Goal: Task Accomplishment & Management: Use online tool/utility

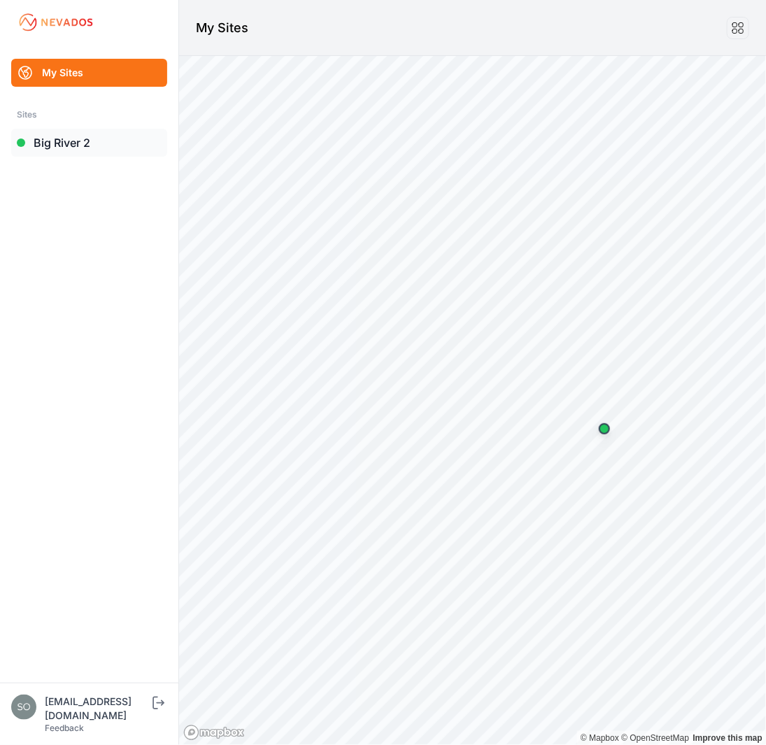
click at [37, 138] on link "Big River 2" at bounding box center [89, 143] width 156 height 28
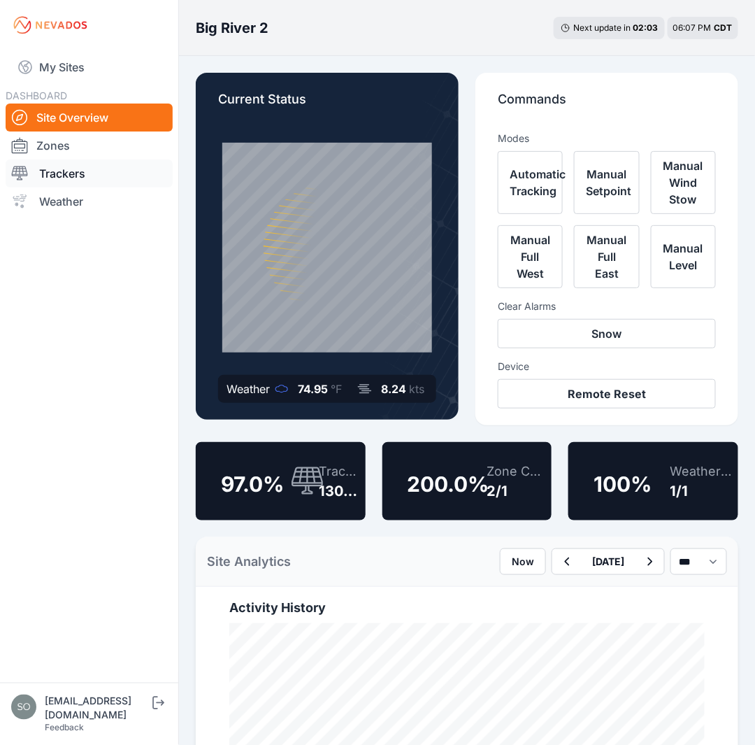
click at [64, 174] on link "Trackers" at bounding box center [89, 173] width 167 height 28
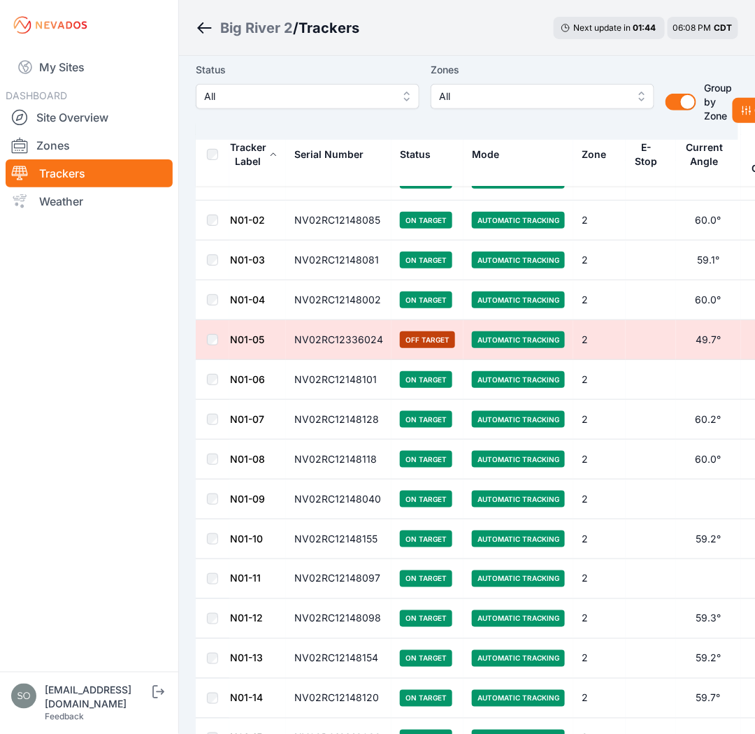
scroll to position [48, 0]
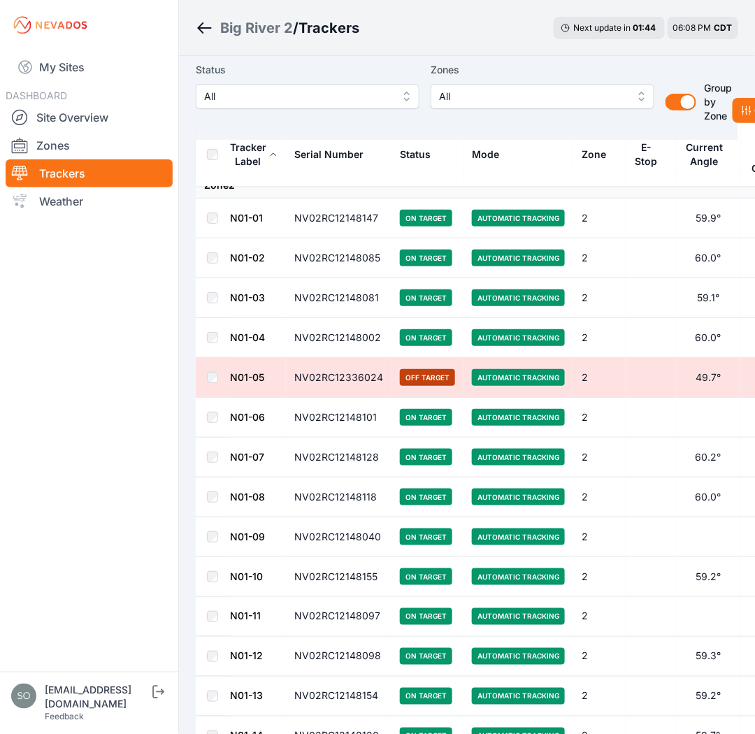
click at [206, 153] on th at bounding box center [213, 155] width 34 height 64
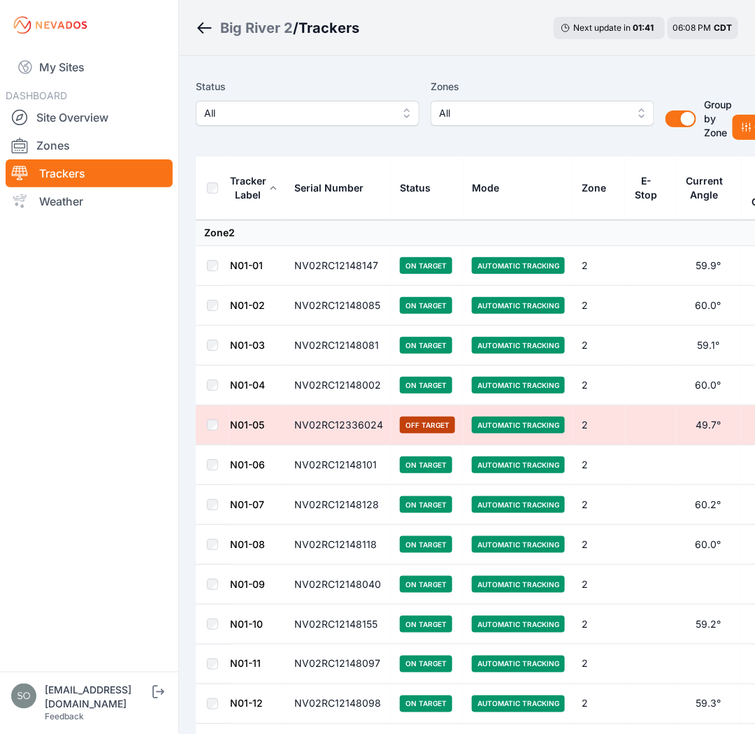
scroll to position [0, 174]
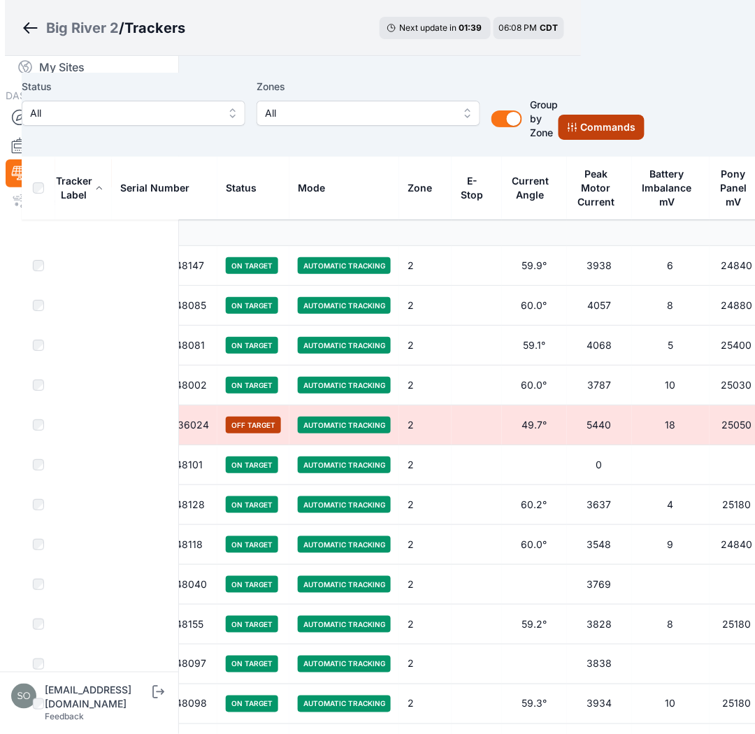
click at [587, 121] on button "Commands" at bounding box center [602, 127] width 86 height 25
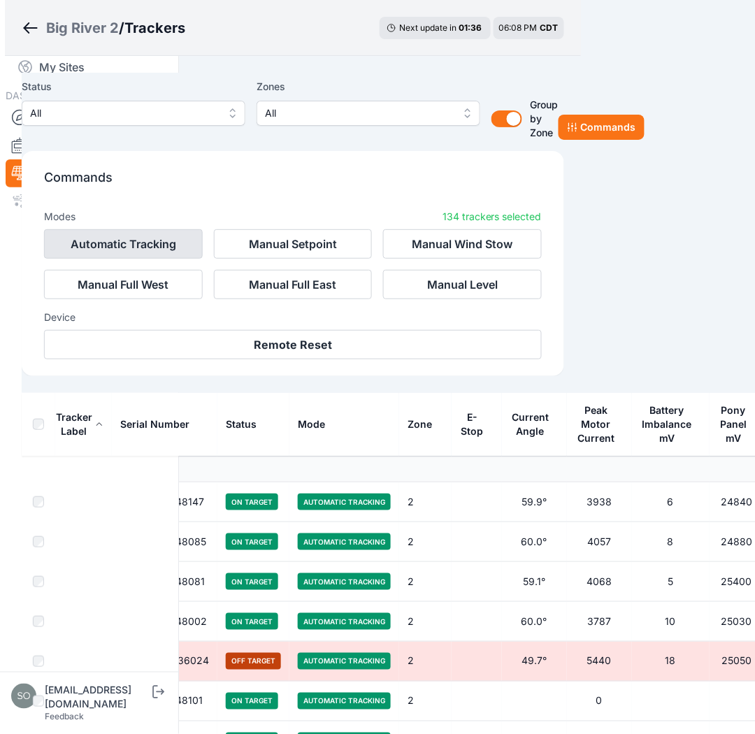
click at [171, 252] on button "Automatic Tracking" at bounding box center [123, 243] width 159 height 29
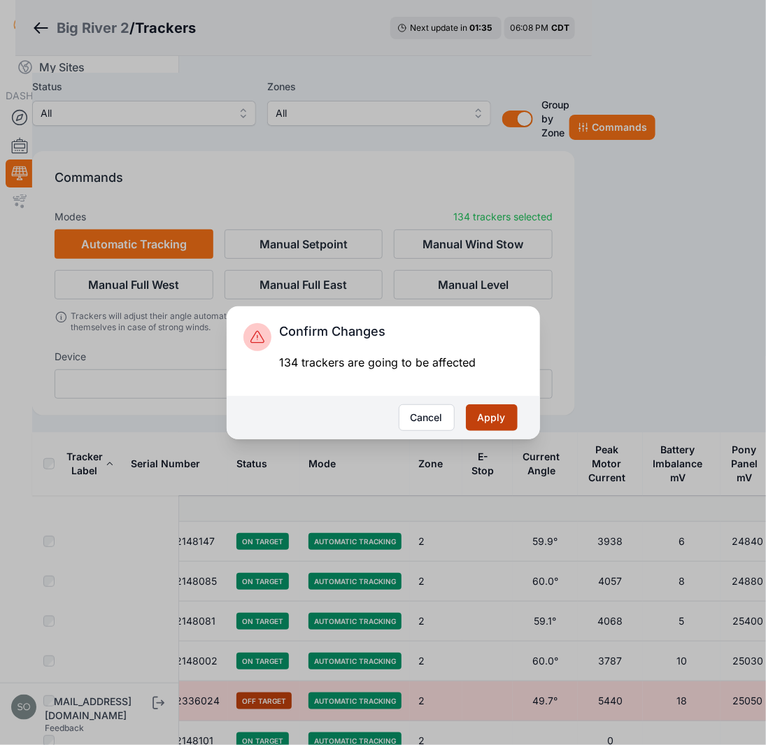
click at [497, 422] on button "Apply" at bounding box center [492, 417] width 52 height 27
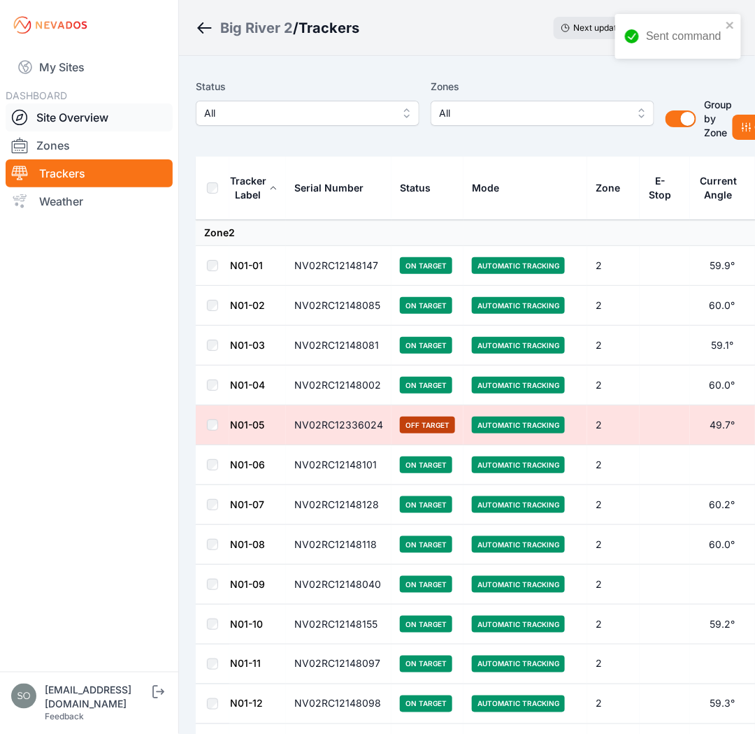
click at [101, 117] on link "Site Overview" at bounding box center [89, 117] width 167 height 28
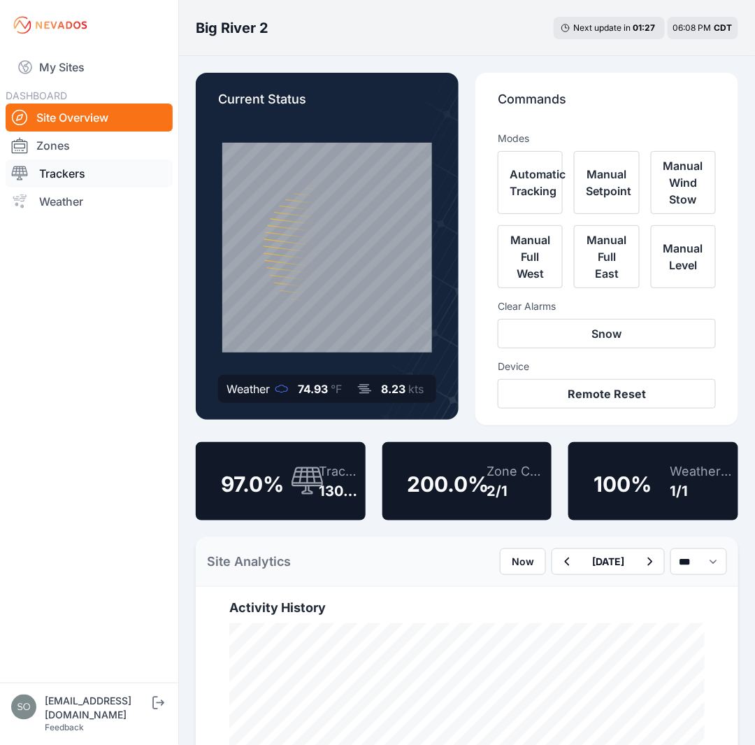
click at [67, 168] on link "Trackers" at bounding box center [89, 173] width 167 height 28
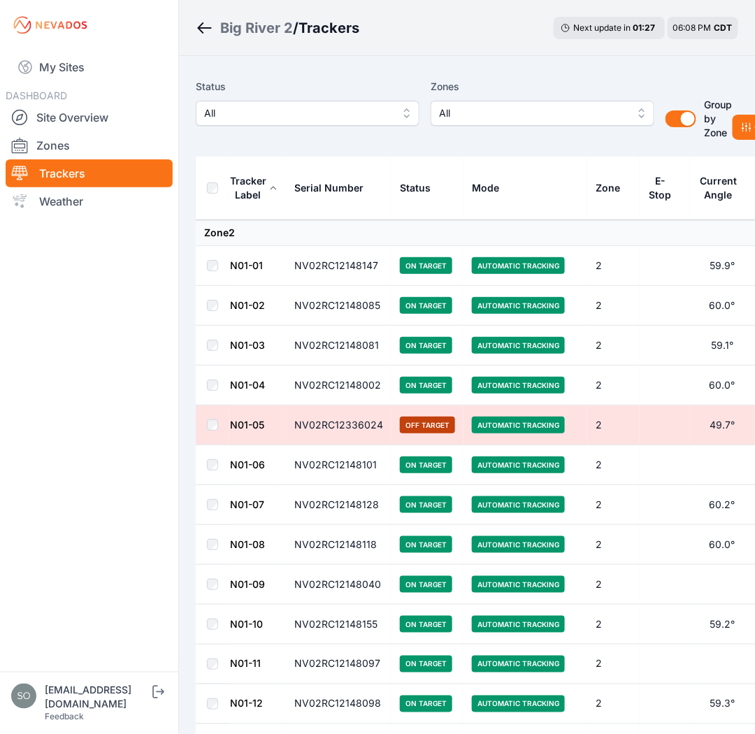
click at [208, 182] on th at bounding box center [213, 189] width 34 height 64
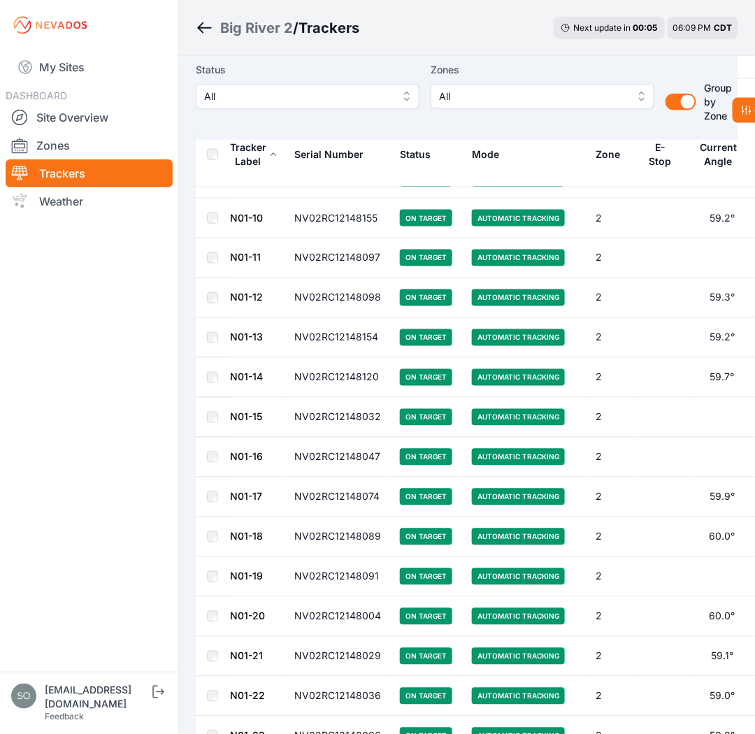
scroll to position [283, 0]
